Goal: Task Accomplishment & Management: Use online tool/utility

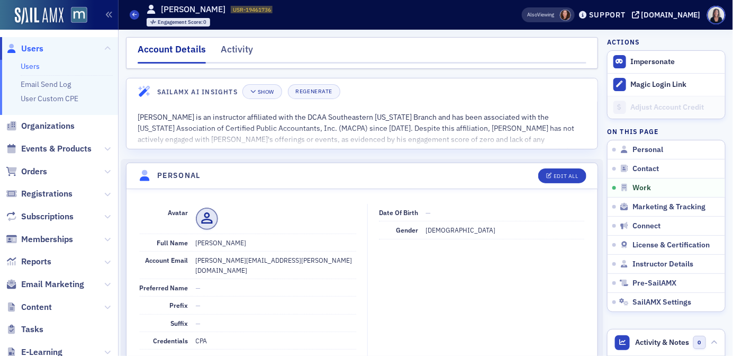
scroll to position [644, 0]
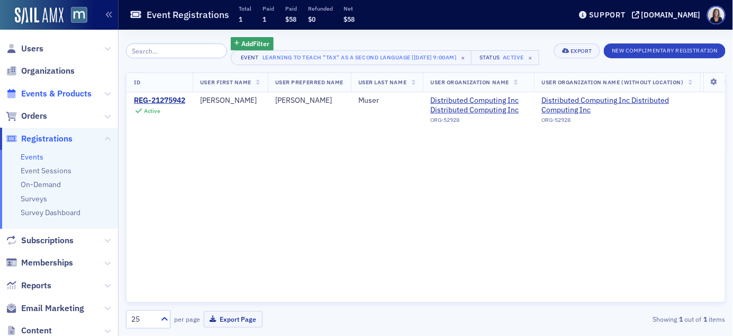
click at [66, 89] on span "Events & Products" at bounding box center [56, 94] width 70 height 12
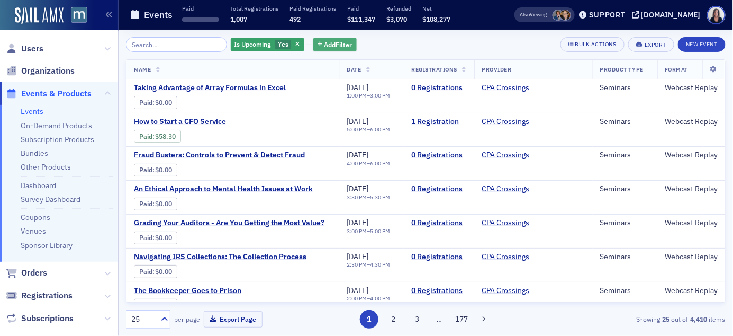
click at [328, 43] on span "Add Filter" at bounding box center [338, 45] width 28 height 10
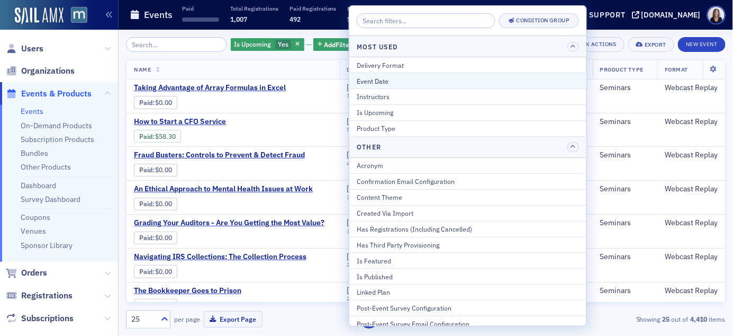
click at [374, 76] on div "Event Date" at bounding box center [468, 81] width 222 height 10
select select "8"
select select "2025"
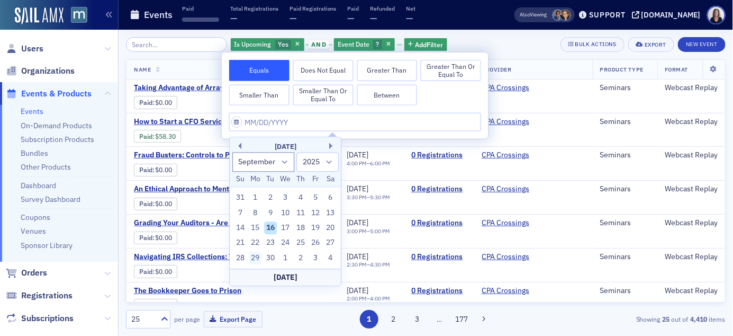
click at [256, 259] on div "29" at bounding box center [255, 257] width 13 height 13
type input "[DATE]"
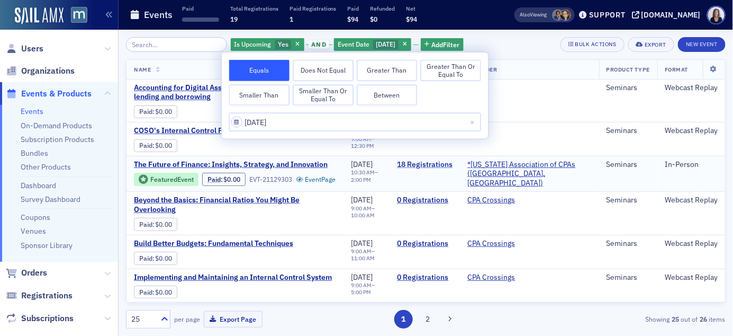
click at [439, 165] on link "18 Registrations" at bounding box center [425, 165] width 56 height 10
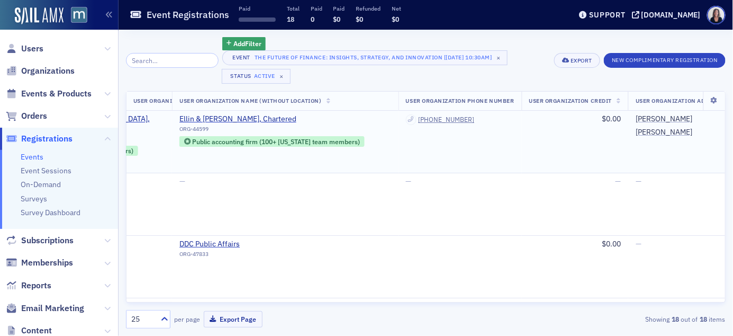
scroll to position [0, 494]
click at [716, 99] on icon at bounding box center [714, 100] width 22 height 6
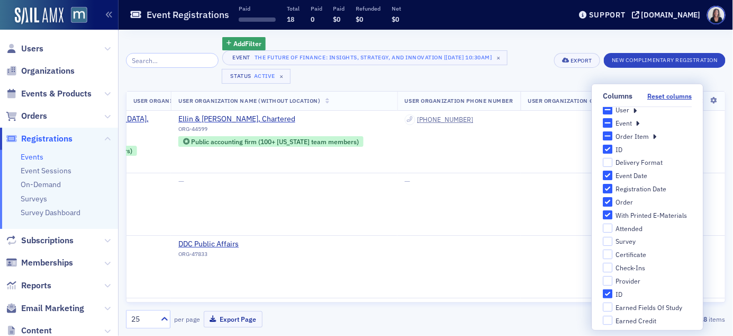
scroll to position [12, 0]
click at [611, 187] on input "Registration Date" at bounding box center [608, 187] width 10 height 10
checkbox input "false"
click at [611, 211] on input "With Printed E-Materials" at bounding box center [608, 213] width 10 height 10
checkbox input "false"
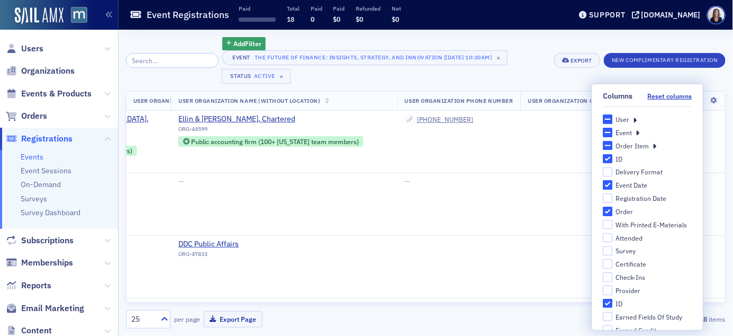
click at [639, 131] on icon at bounding box center [638, 133] width 4 height 10
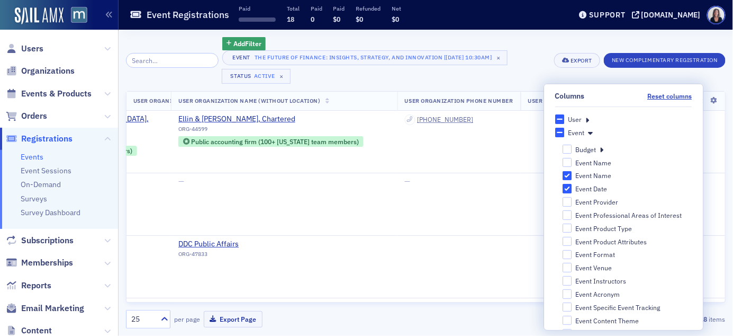
click at [590, 121] on div "User" at bounding box center [623, 119] width 137 height 10
click at [590, 118] on div "User" at bounding box center [623, 119] width 137 height 10
click at [592, 130] on icon at bounding box center [590, 133] width 5 height 10
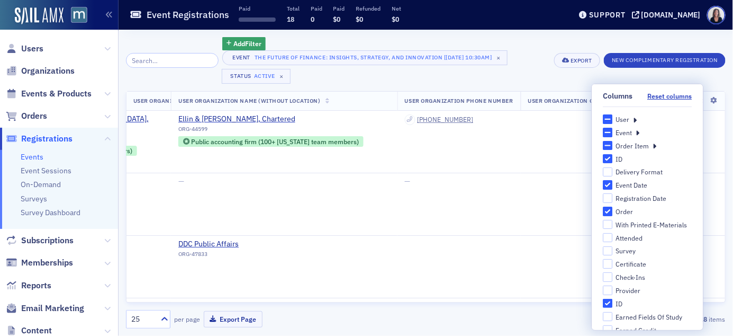
click at [635, 119] on icon at bounding box center [635, 119] width 4 height 10
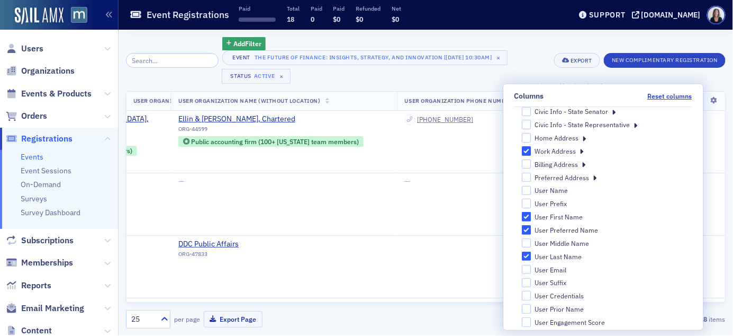
scroll to position [65, 0]
click at [531, 187] on input "User Name" at bounding box center [527, 189] width 10 height 10
checkbox input "true"
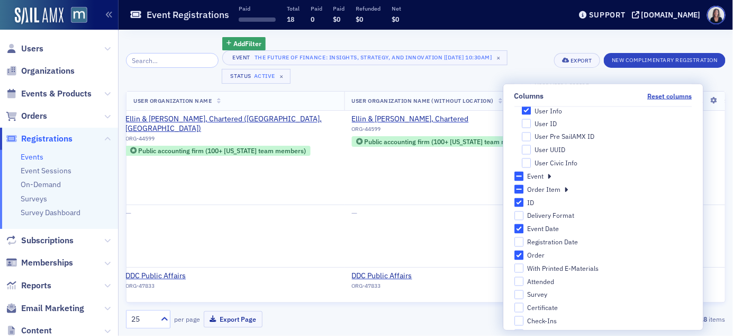
scroll to position [629, 0]
click at [608, 178] on div "Event" at bounding box center [602, 178] width 177 height 10
click at [536, 157] on td "Ellin & [PERSON_NAME], Chartered ORG-44599 Public accounting firm (100+ [US_STA…" at bounding box center [458, 158] width 226 height 94
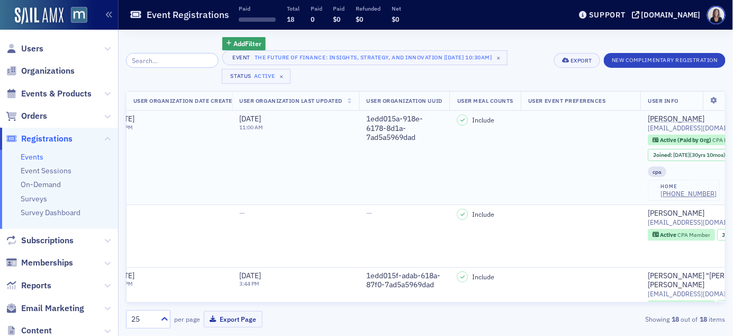
scroll to position [0, 2199]
click at [240, 322] on button "Export Page" at bounding box center [233, 319] width 59 height 16
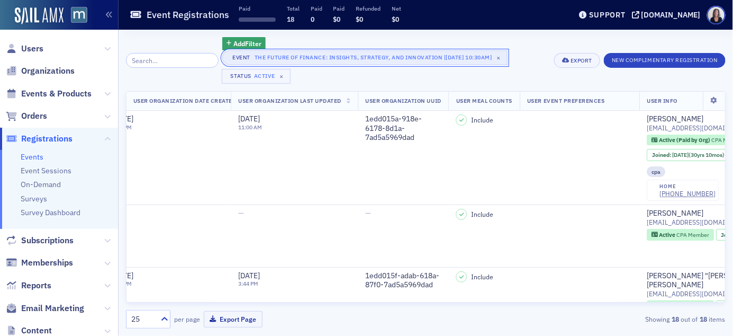
click at [274, 59] on div "The Future of Finance: Insights, Strategy, and Innovation [[DATE] 10:30am]" at bounding box center [374, 57] width 238 height 11
click at [275, 58] on div "The Future of Finance: Insights, Strategy, and Innovation [[DATE] 10:30am]" at bounding box center [374, 57] width 238 height 11
click at [303, 56] on div "The Future of Finance: Insights, Strategy, and Innovation [[DATE] 10:30am]" at bounding box center [374, 57] width 238 height 11
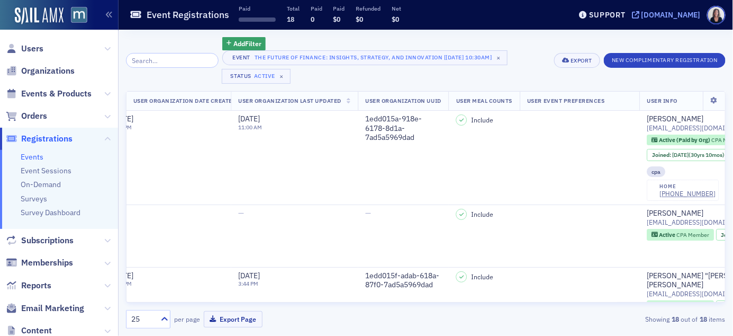
click at [639, 15] on icon at bounding box center [635, 14] width 7 height 7
